Goal: Complete application form: Complete application form

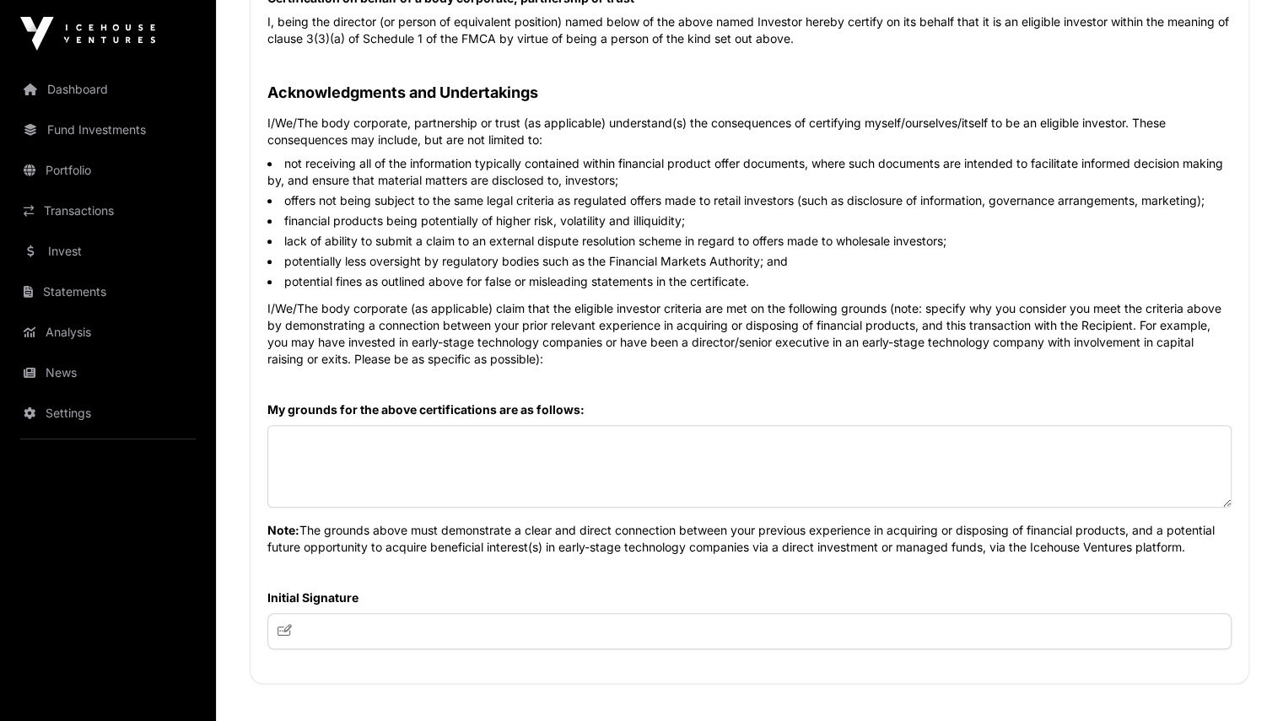
scroll to position [724, 0]
click at [342, 456] on textarea at bounding box center [749, 466] width 964 height 83
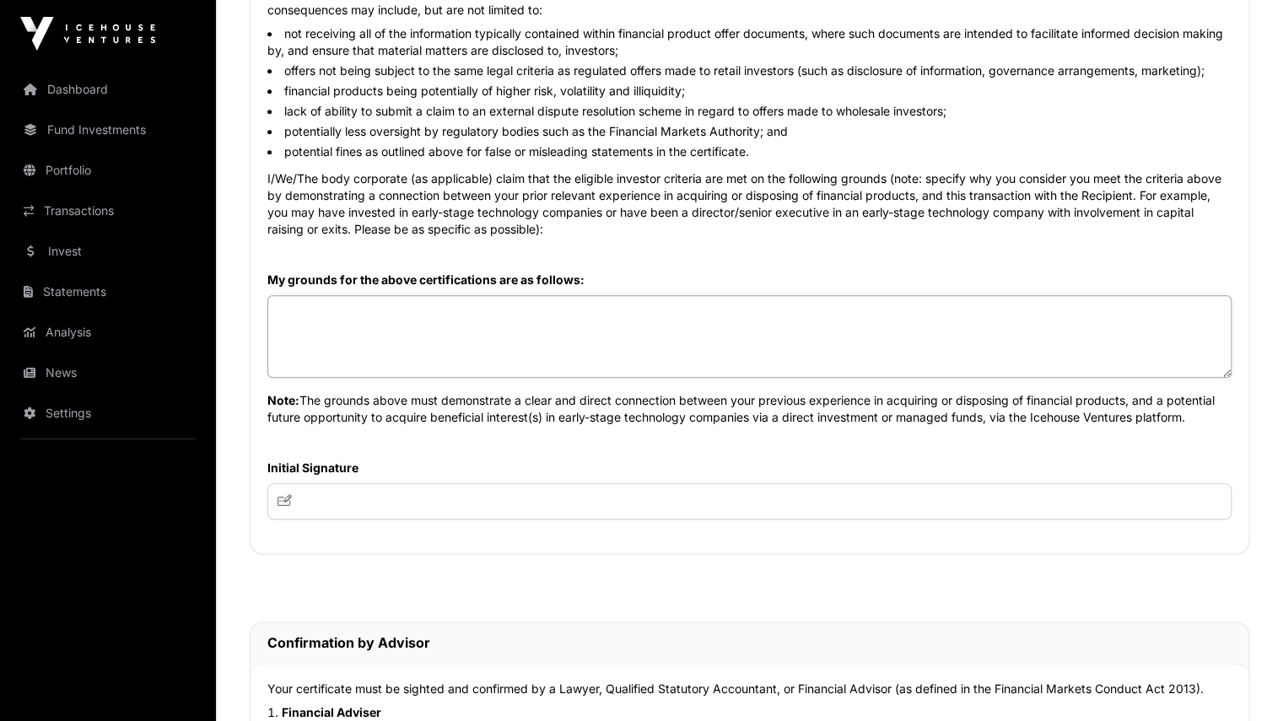
scroll to position [870, 0]
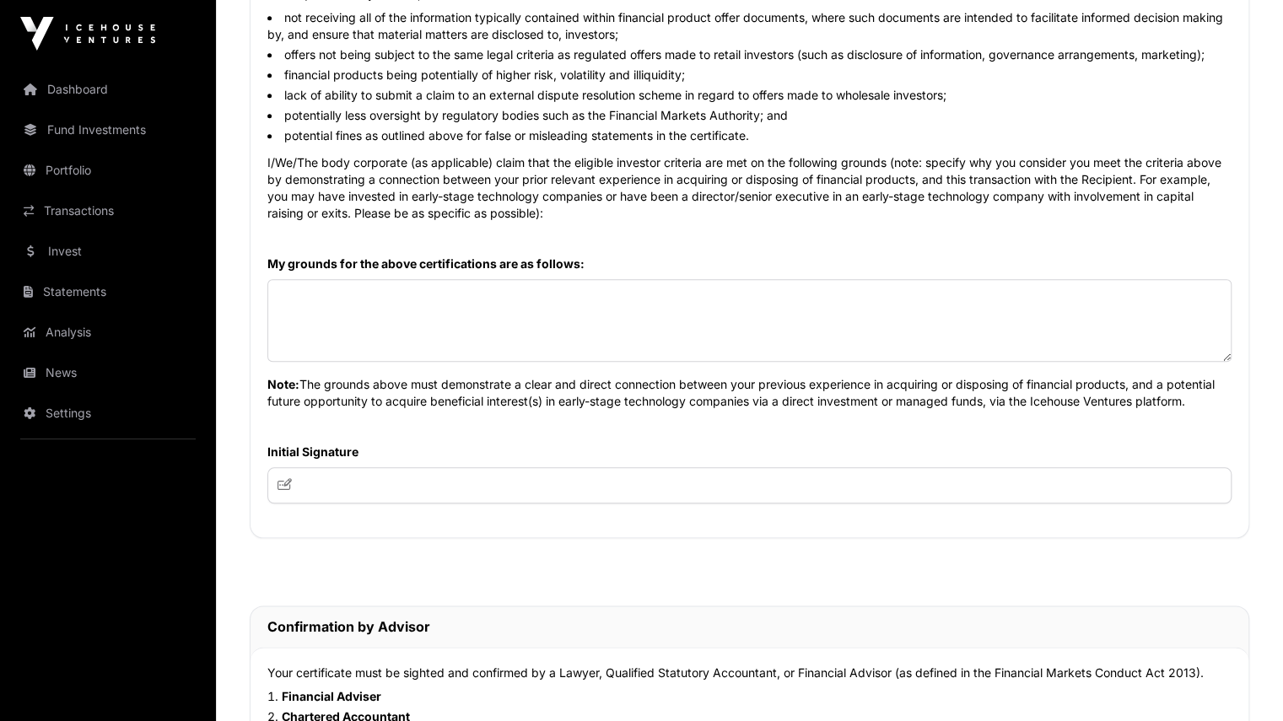
drag, startPoint x: 268, startPoint y: 380, endPoint x: 1205, endPoint y: 402, distance: 937.1
click at [1205, 402] on p "Note: The grounds above must demonstrate a clear and direct connection between …" at bounding box center [749, 388] width 964 height 44
copy p "Note: The grounds above must demonstrate a clear and direct connection between …"
click at [351, 291] on textarea at bounding box center [749, 320] width 964 height 83
paste textarea "**********"
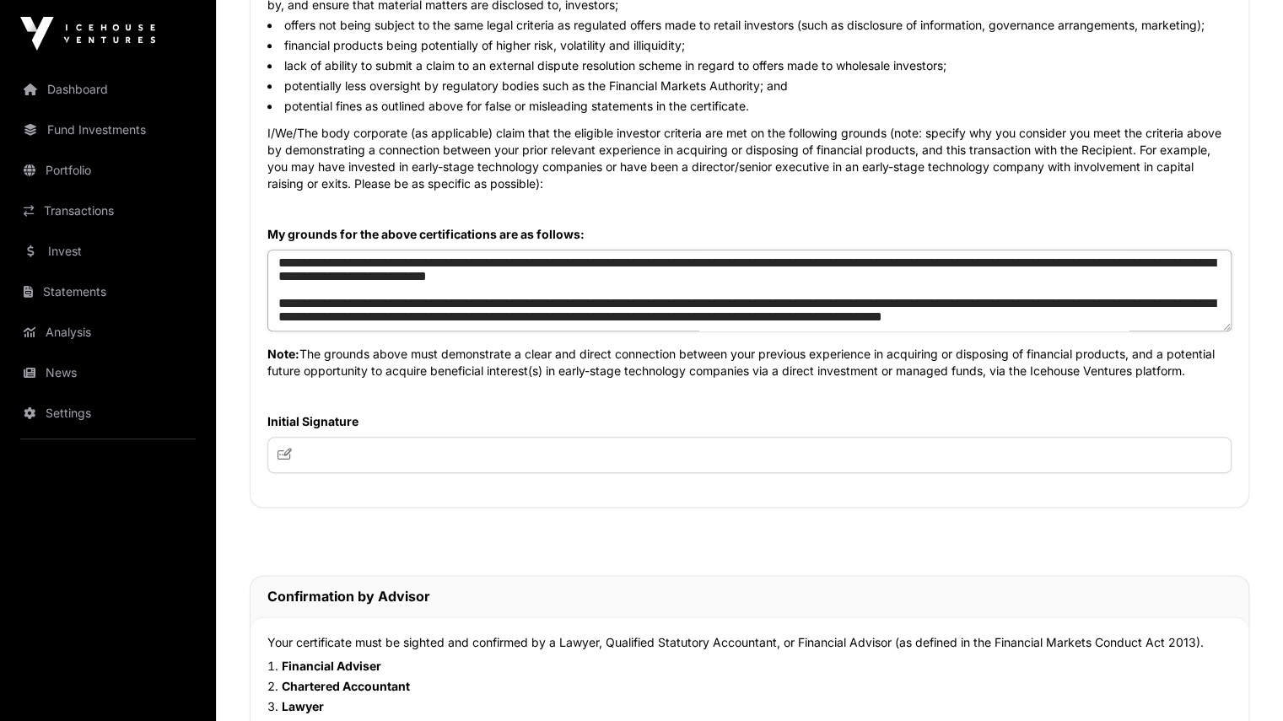
scroll to position [904, 0]
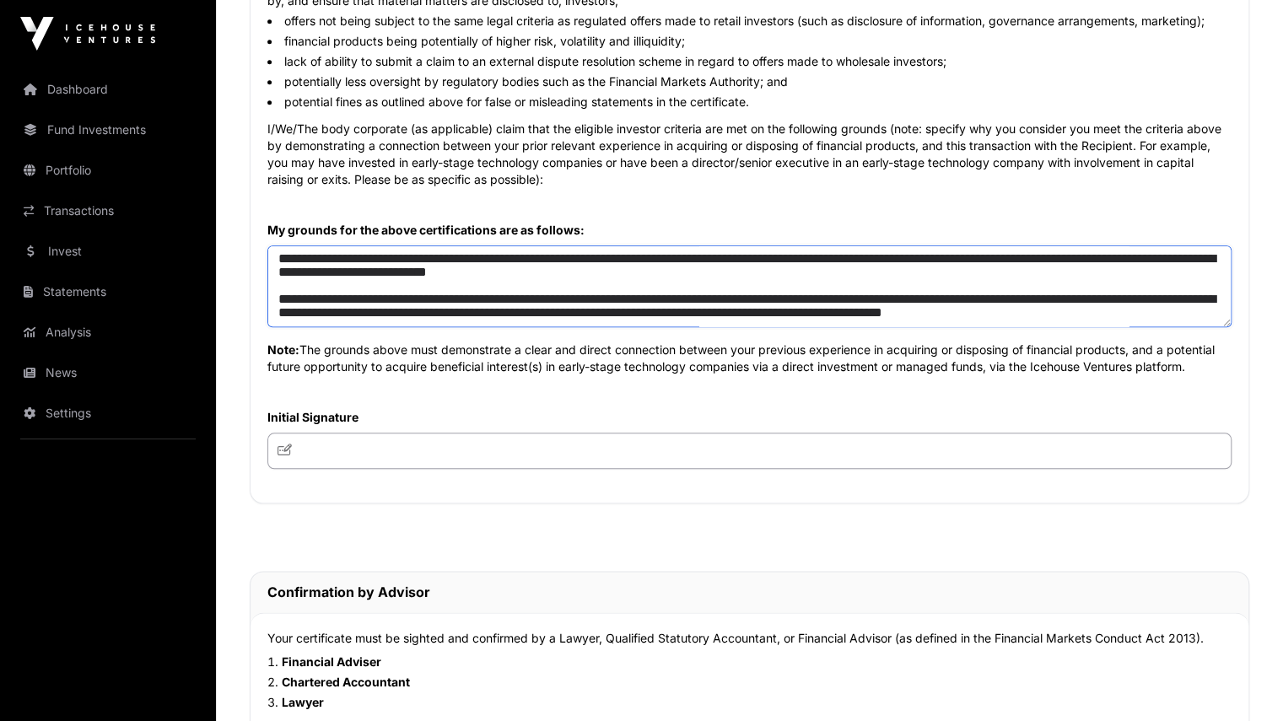
type textarea "**********"
click at [338, 446] on input "text" at bounding box center [749, 451] width 964 height 36
click at [277, 451] on input "text" at bounding box center [749, 451] width 964 height 36
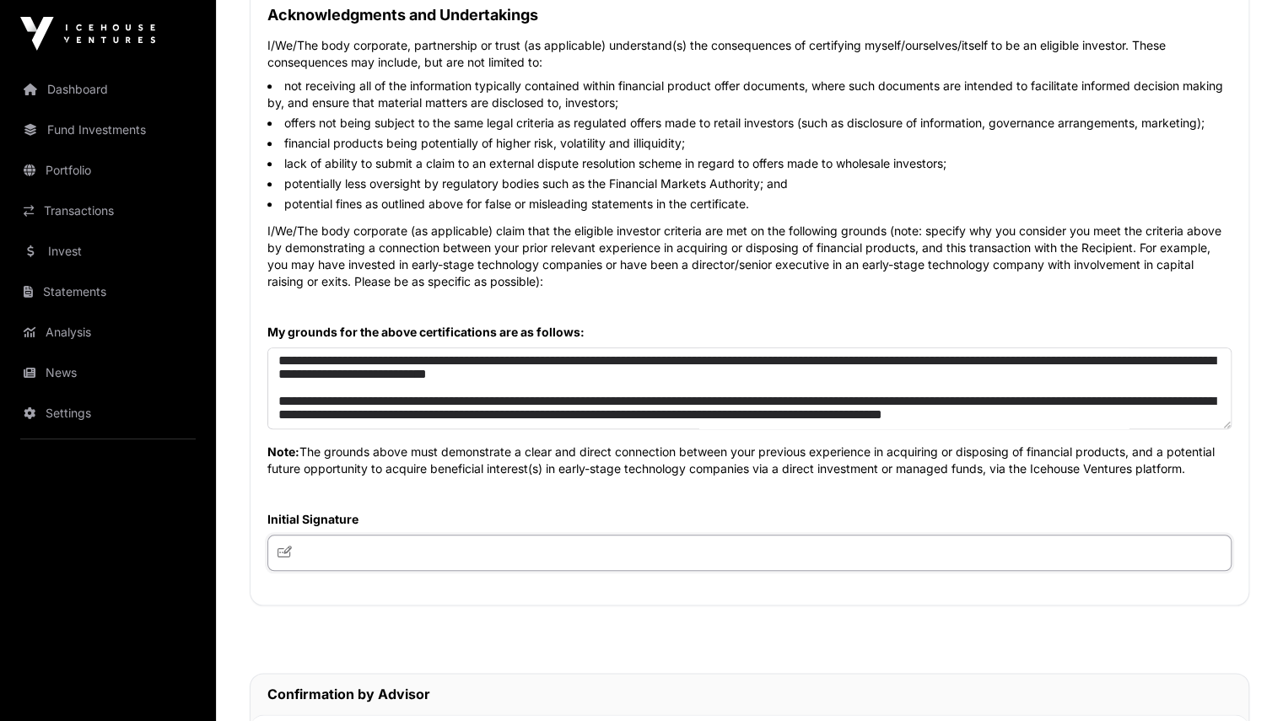
scroll to position [804, 0]
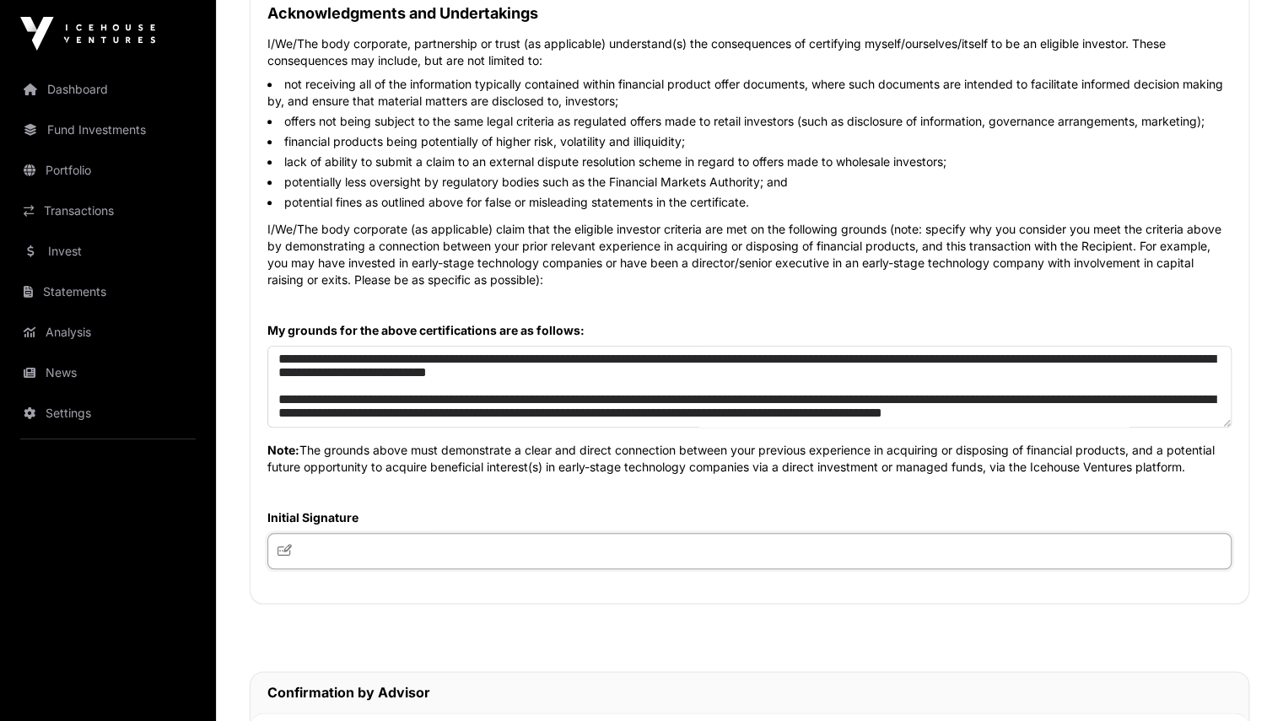
click at [305, 554] on input "text" at bounding box center [749, 551] width 964 height 36
click at [286, 552] on icon at bounding box center [284, 550] width 15 height 12
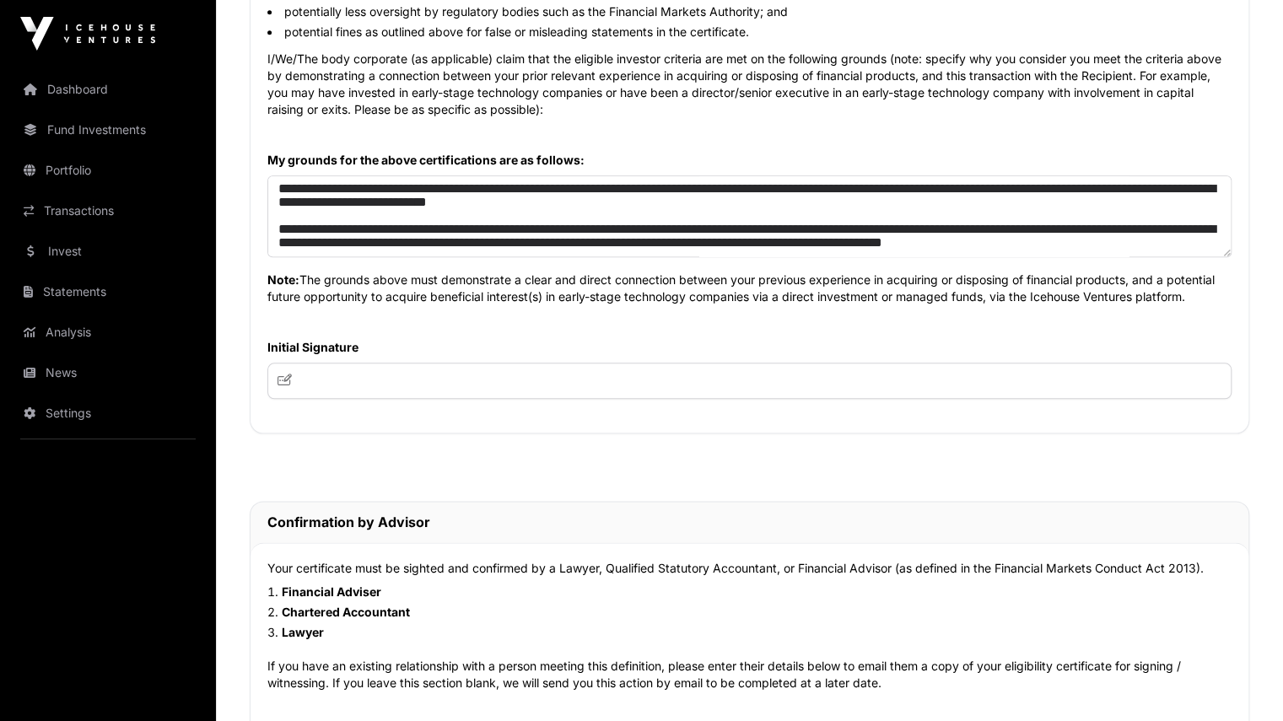
scroll to position [969, 0]
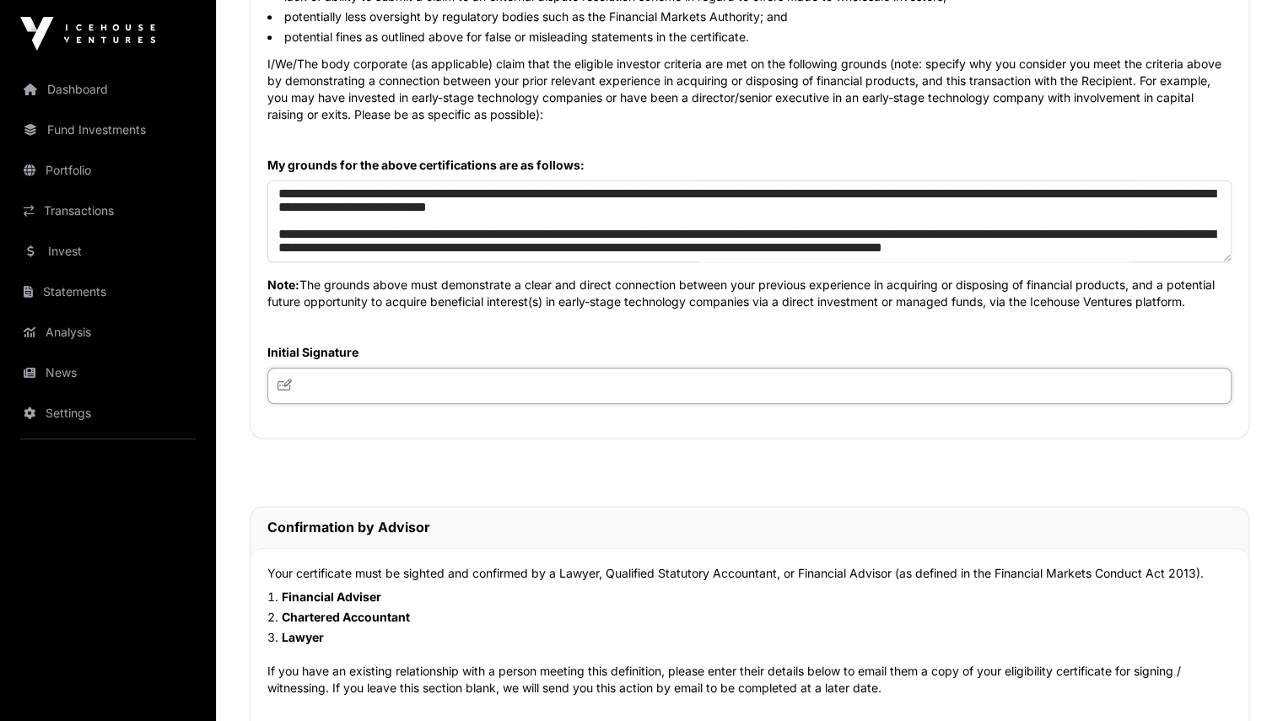
click at [313, 375] on input "text" at bounding box center [749, 386] width 964 height 36
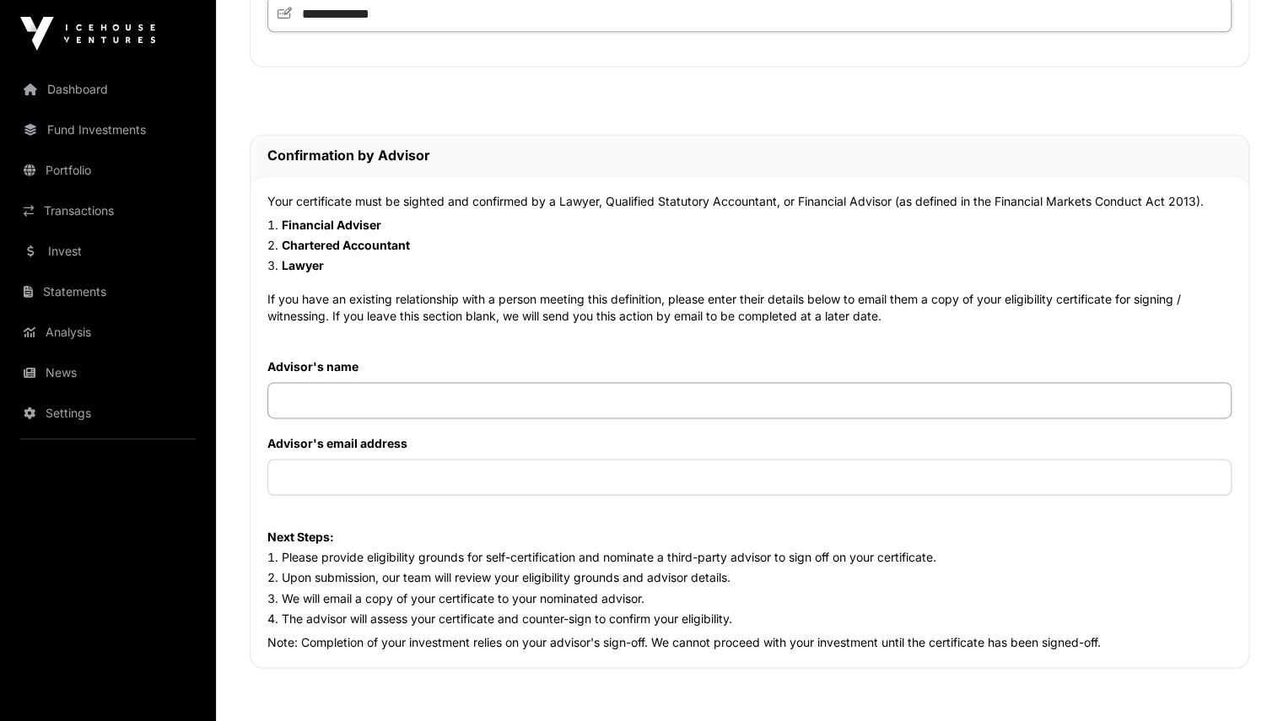
scroll to position [1342, 0]
type input "**********"
click at [312, 404] on input "text" at bounding box center [749, 399] width 964 height 36
type input "**********"
click at [327, 488] on input "text" at bounding box center [749, 476] width 964 height 36
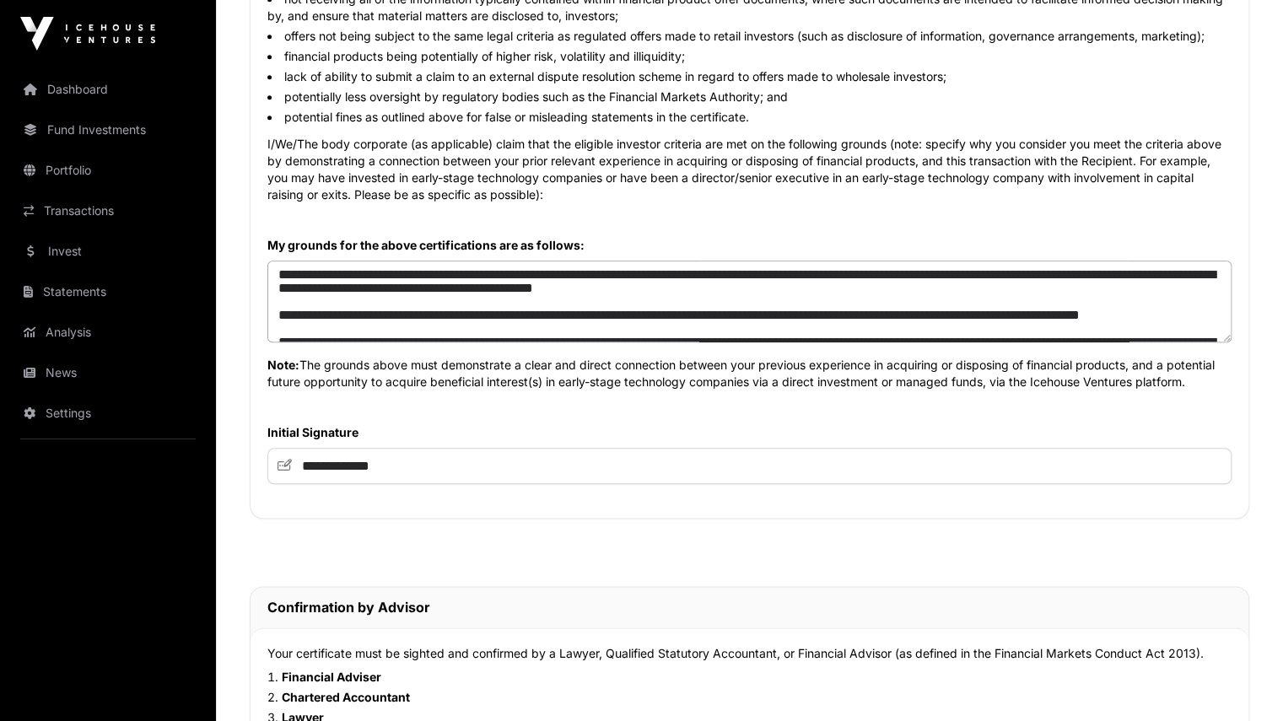
scroll to position [1, 0]
type input "**********"
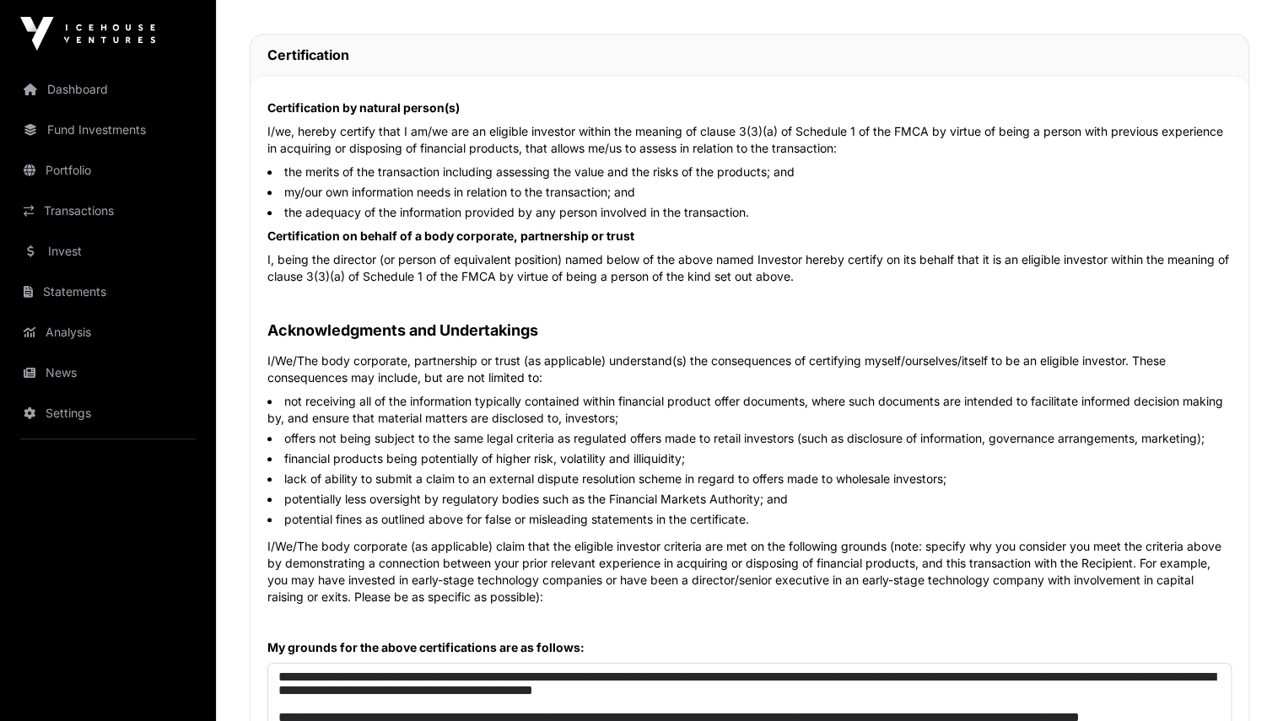
scroll to position [486, 0]
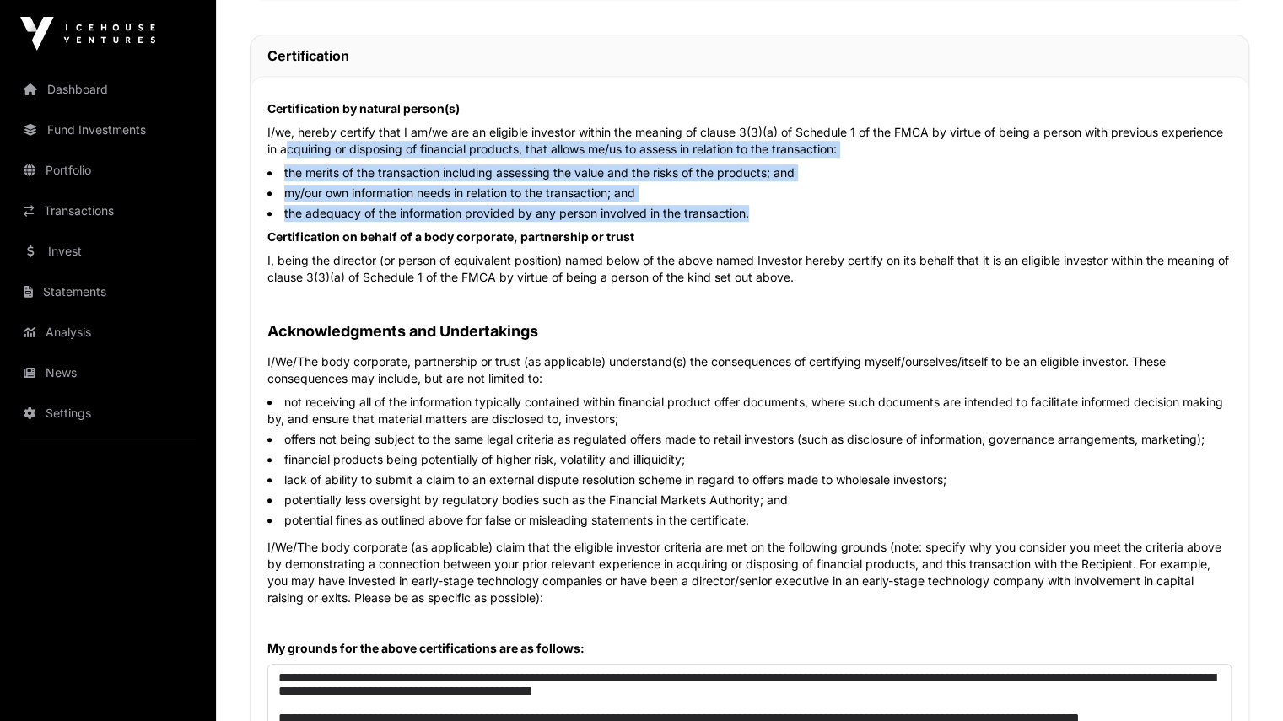
drag, startPoint x: 281, startPoint y: 146, endPoint x: 783, endPoint y: 215, distance: 506.5
click at [783, 215] on div "Certification by natural person(s) I/we, hereby certify that I am/we are an eli…" at bounding box center [749, 498] width 998 height 845
copy div "acquiring or disposing of financial products, that allows me/us to assess in re…"
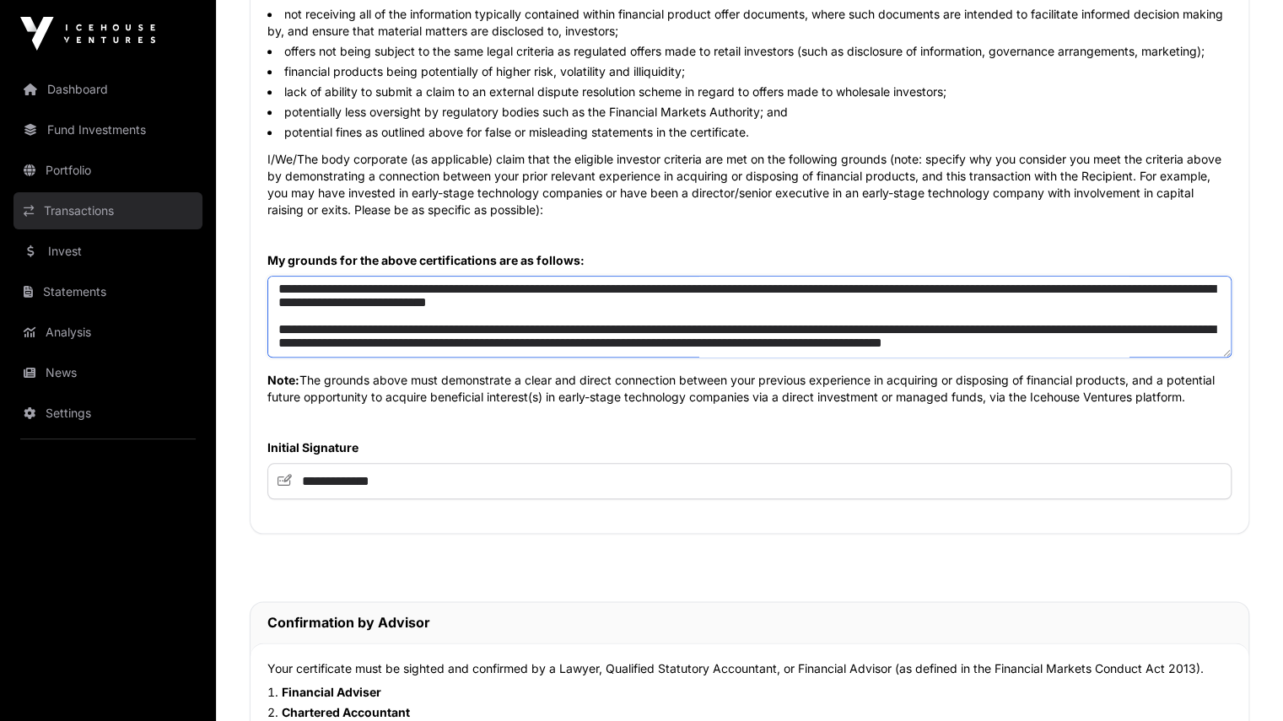
scroll to position [0, 0]
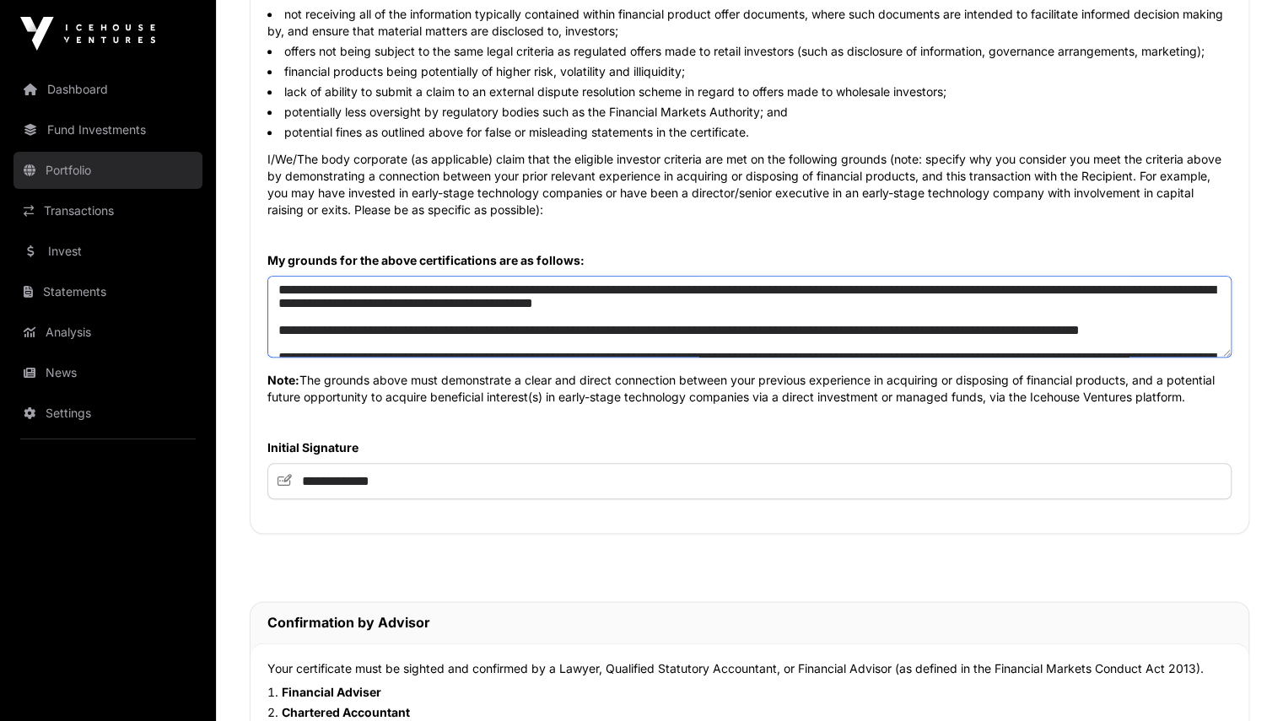
drag, startPoint x: 412, startPoint y: 348, endPoint x: 147, endPoint y: 160, distance: 325.5
click at [147, 160] on div "Dashboard Fund Investments Portfolio Transactions Invest Statements Analysis Ne…" at bounding box center [641, 286] width 1283 height 2321
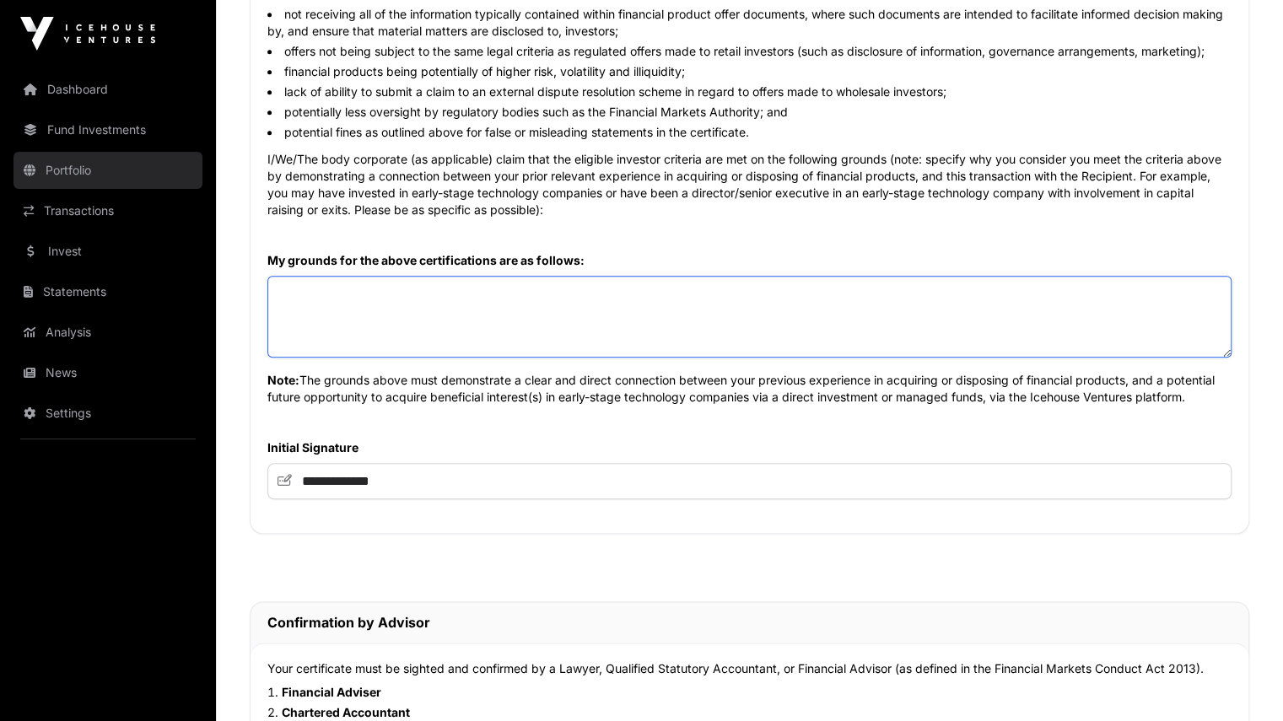
paste textarea "**********"
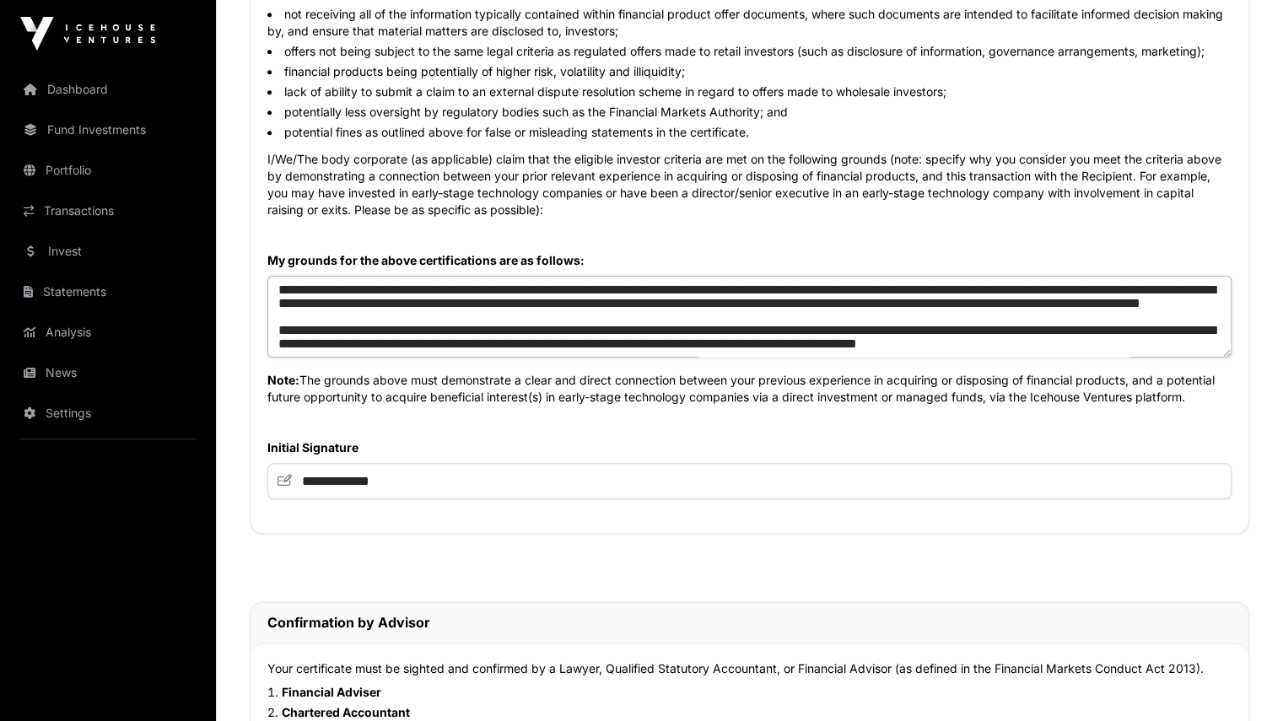
click at [452, 303] on textarea at bounding box center [749, 317] width 964 height 82
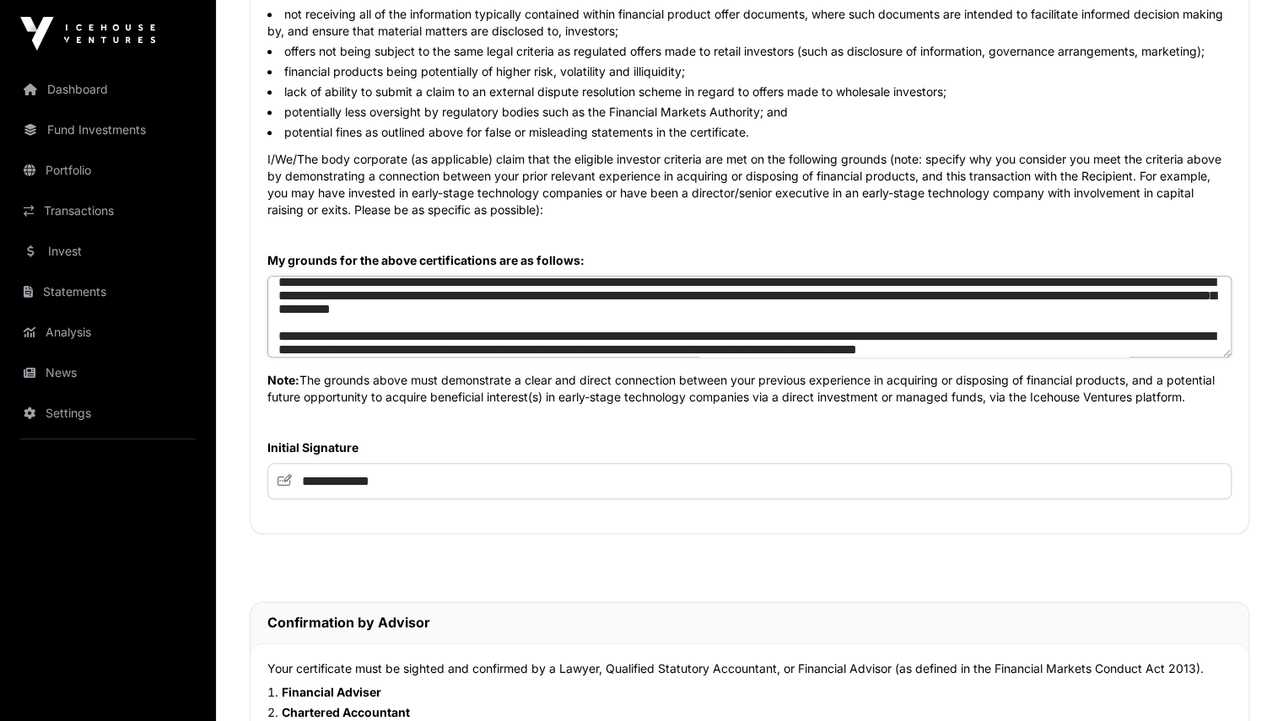
scroll to position [21, 0]
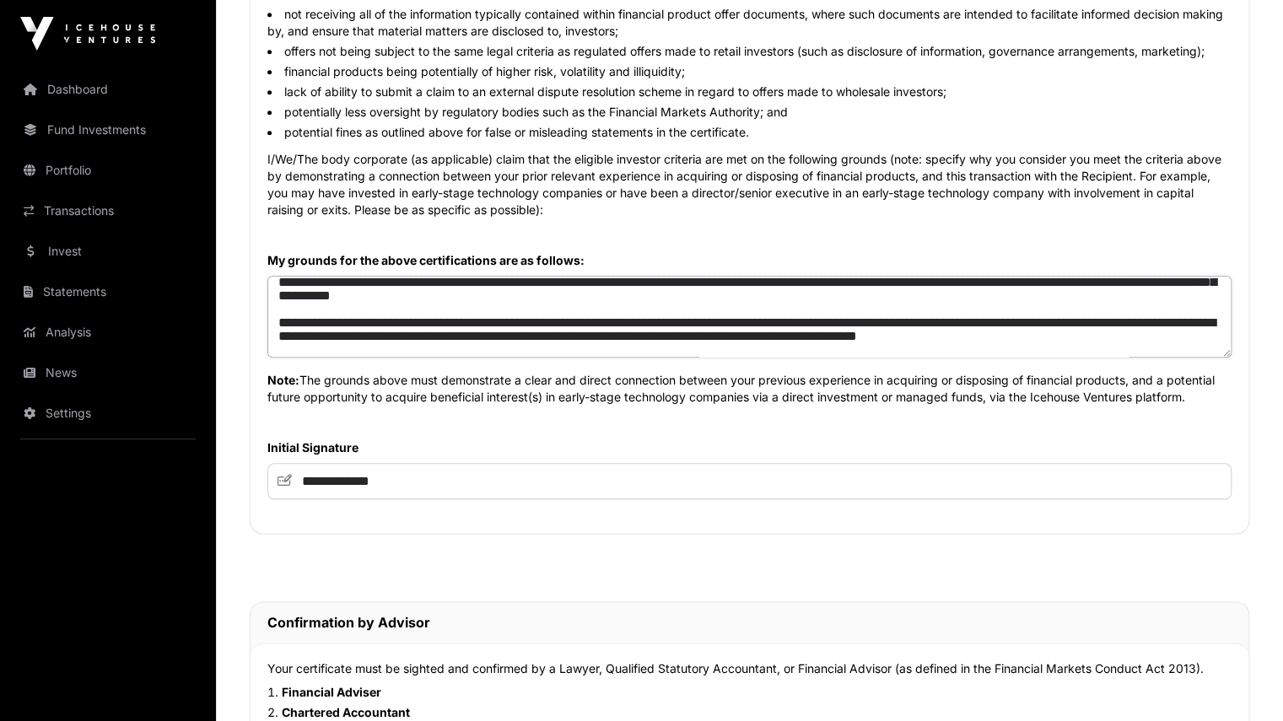
click at [860, 306] on textarea at bounding box center [749, 317] width 964 height 82
click at [876, 298] on textarea at bounding box center [749, 317] width 964 height 82
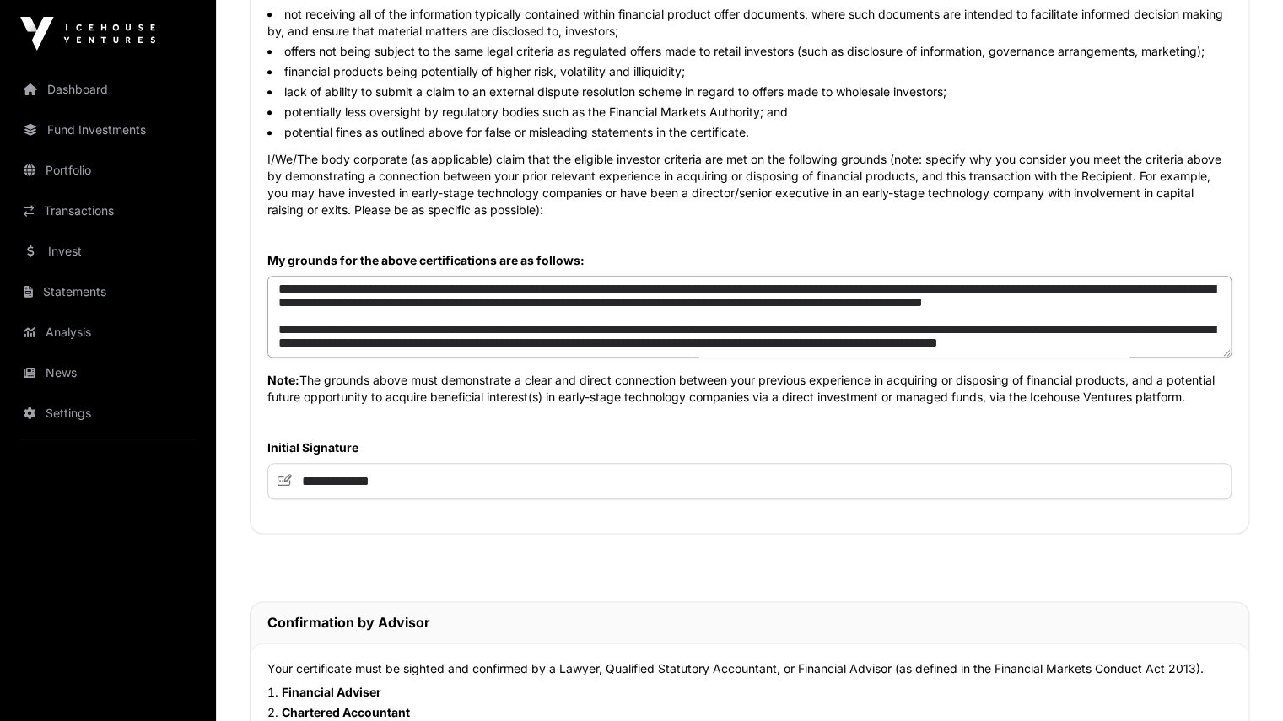
scroll to position [135, 0]
click at [518, 331] on textarea at bounding box center [749, 317] width 964 height 82
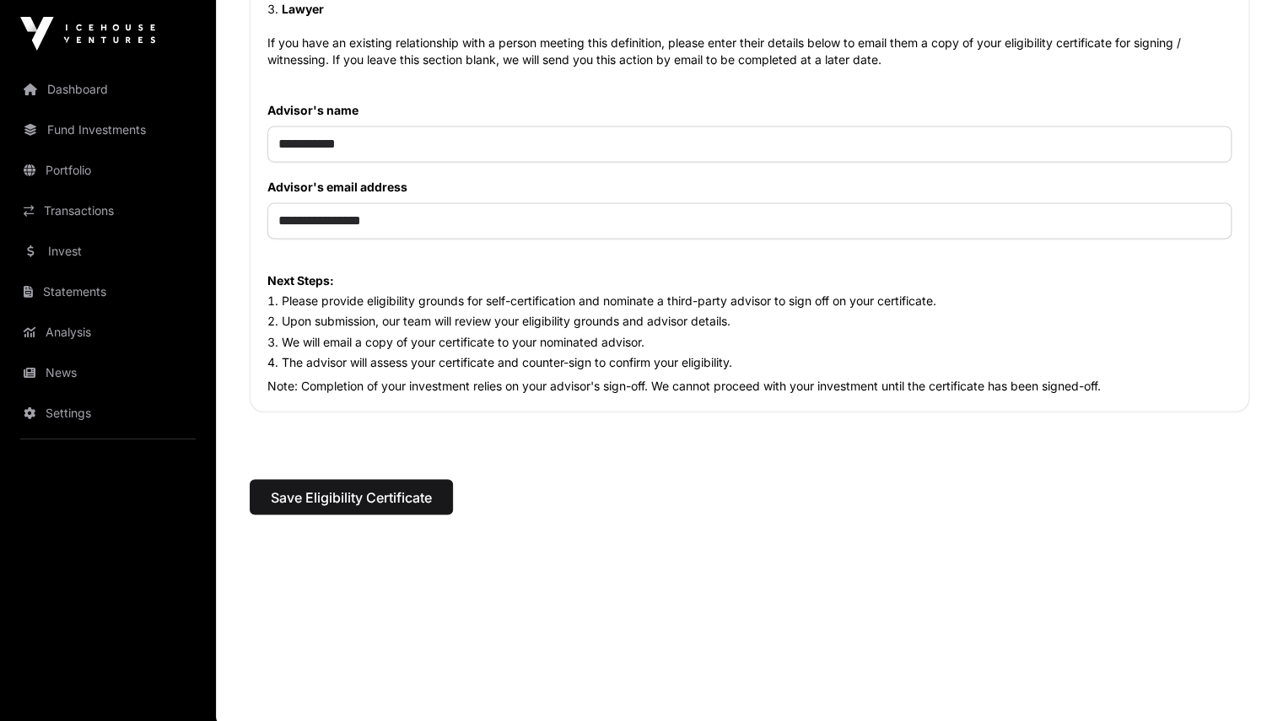
scroll to position [1599, 0]
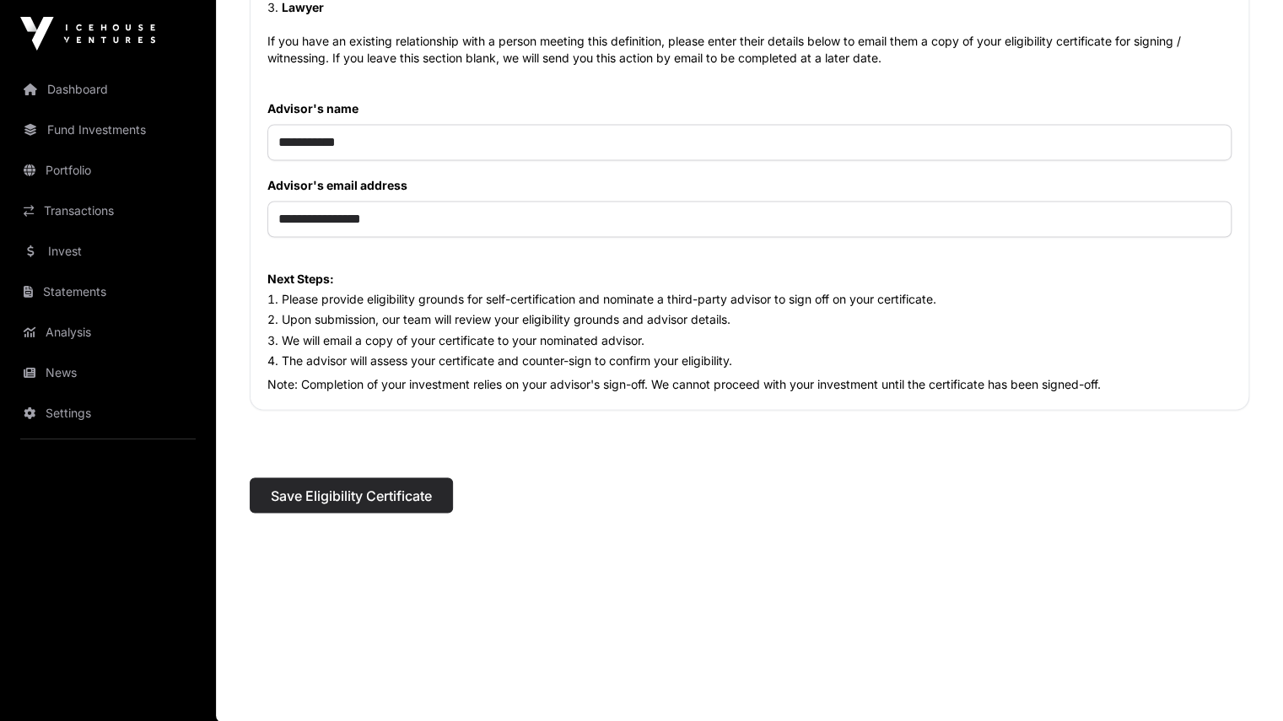
type textarea "**********"
click at [352, 492] on span "Save Eligibility Certificate" at bounding box center [351, 495] width 161 height 20
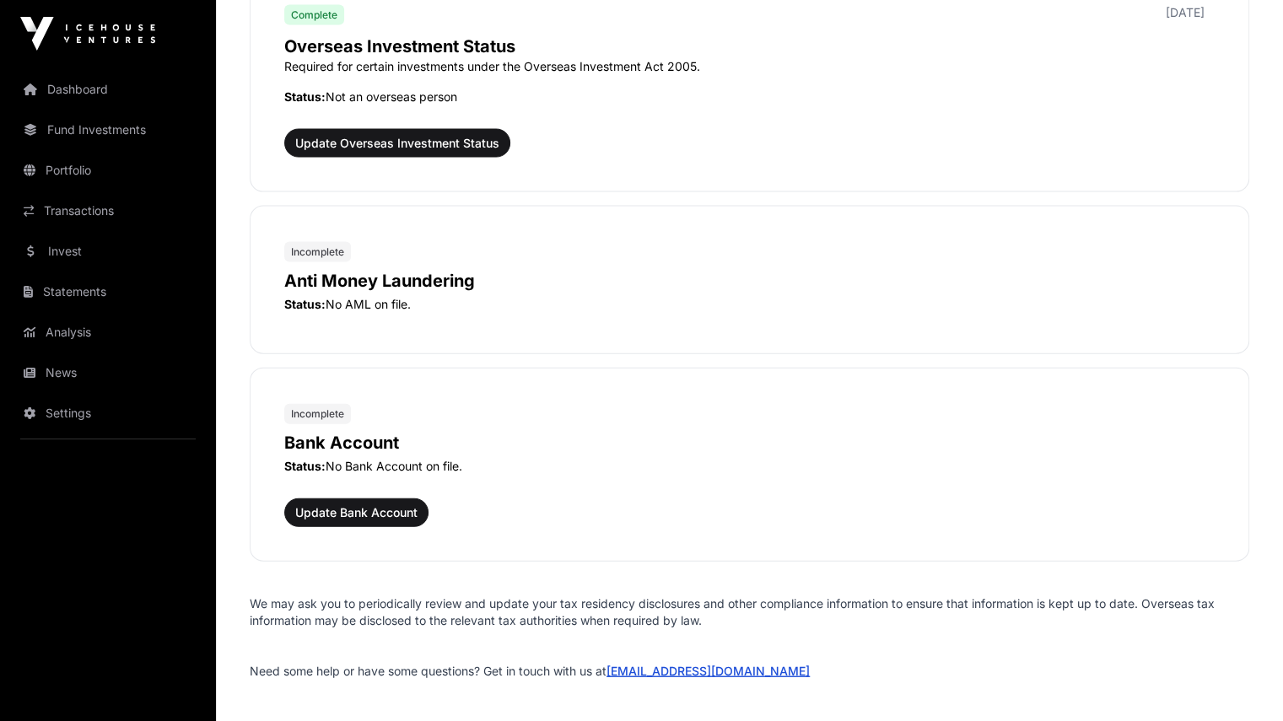
scroll to position [2211, 0]
